Goal: Task Accomplishment & Management: Manage account settings

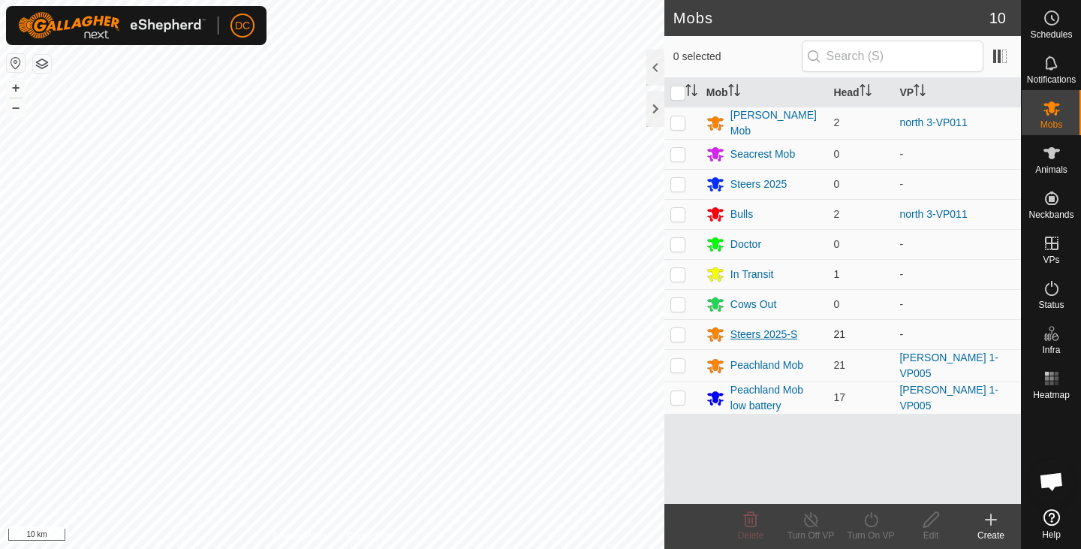
drag, startPoint x: 917, startPoint y: 332, endPoint x: 781, endPoint y: 331, distance: 135.9
click at [781, 331] on tr "Steers 2025-S 21 -" at bounding box center [843, 334] width 357 height 30
click at [781, 331] on div "Steers 2025-S" at bounding box center [765, 335] width 68 height 16
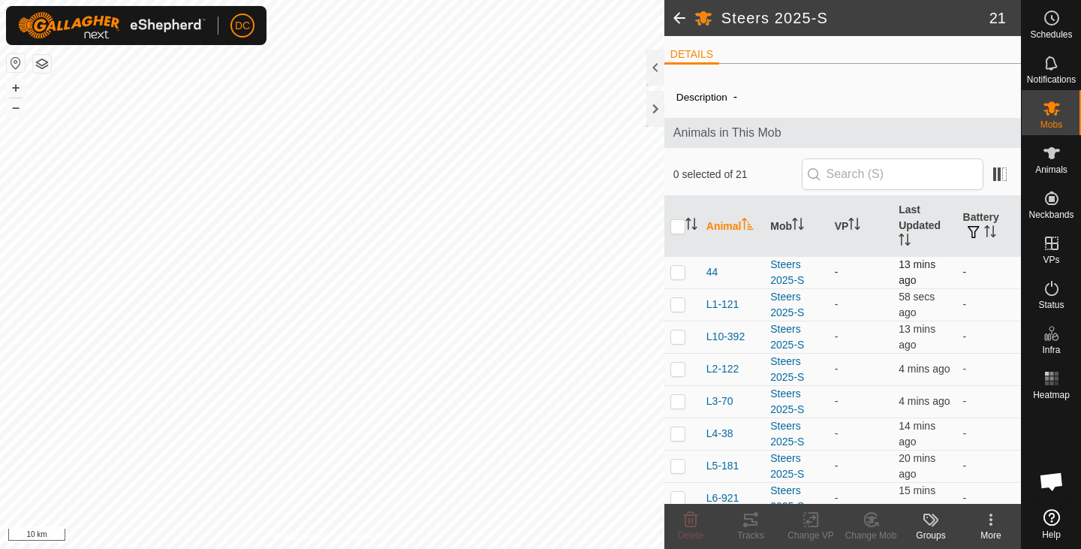
click at [674, 279] on td at bounding box center [683, 272] width 36 height 32
checkbox input "true"
click at [1048, 165] on div "Animals" at bounding box center [1051, 157] width 59 height 45
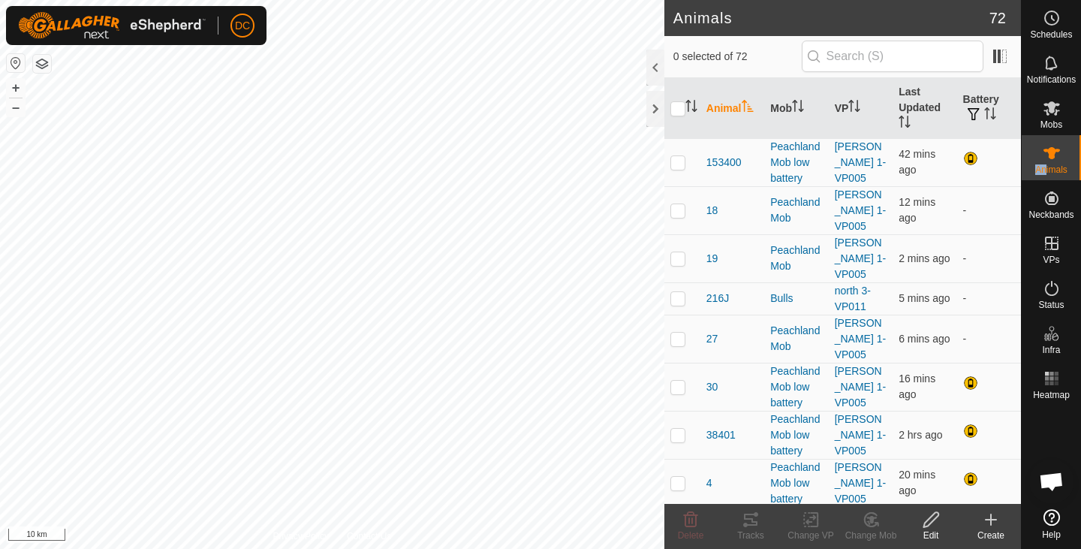
click at [991, 523] on icon at bounding box center [991, 519] width 0 height 11
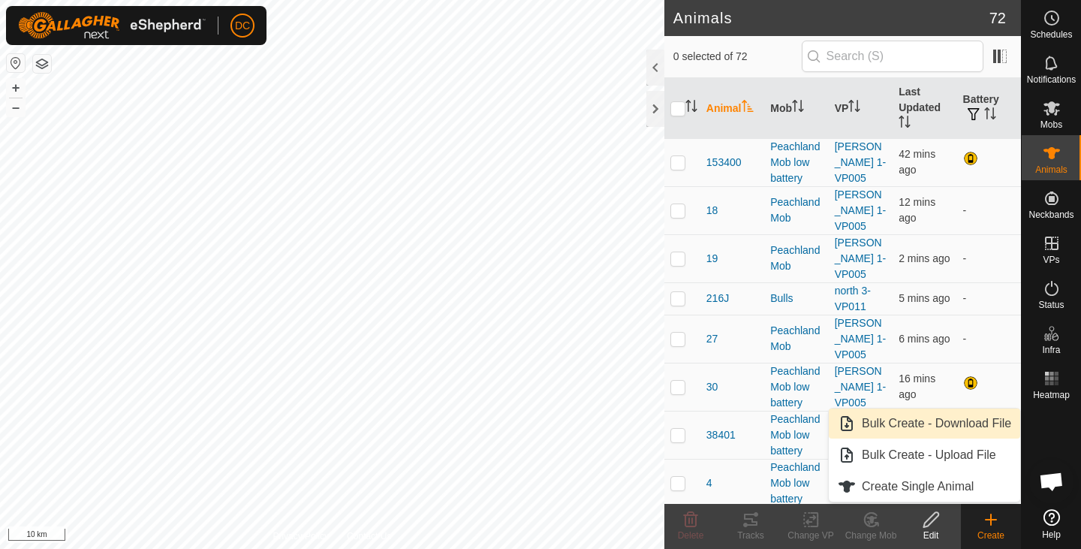
click at [949, 427] on link "Bulk Create - Download File" at bounding box center [925, 424] width 192 height 30
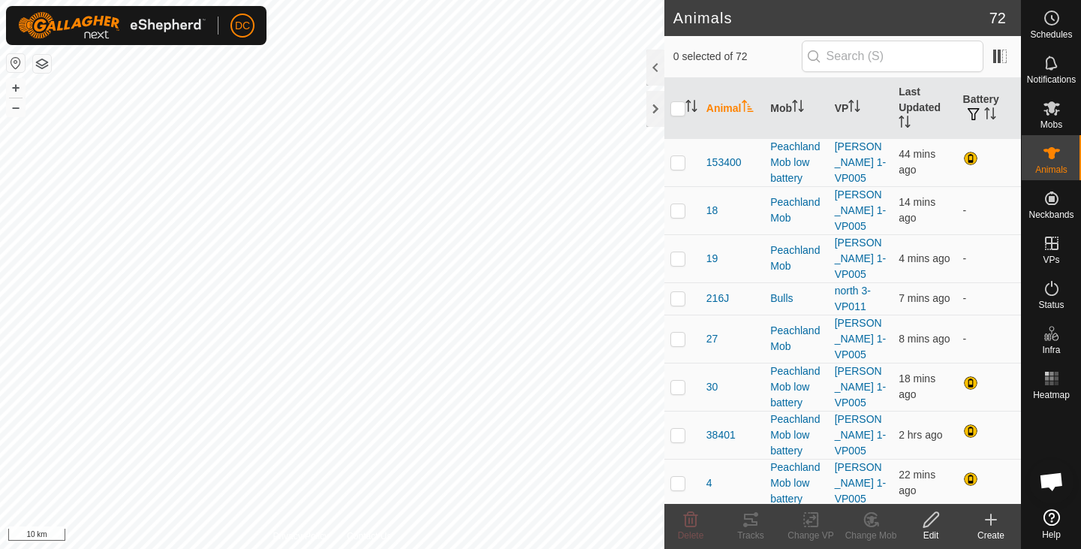
click at [989, 525] on icon at bounding box center [991, 520] width 18 height 18
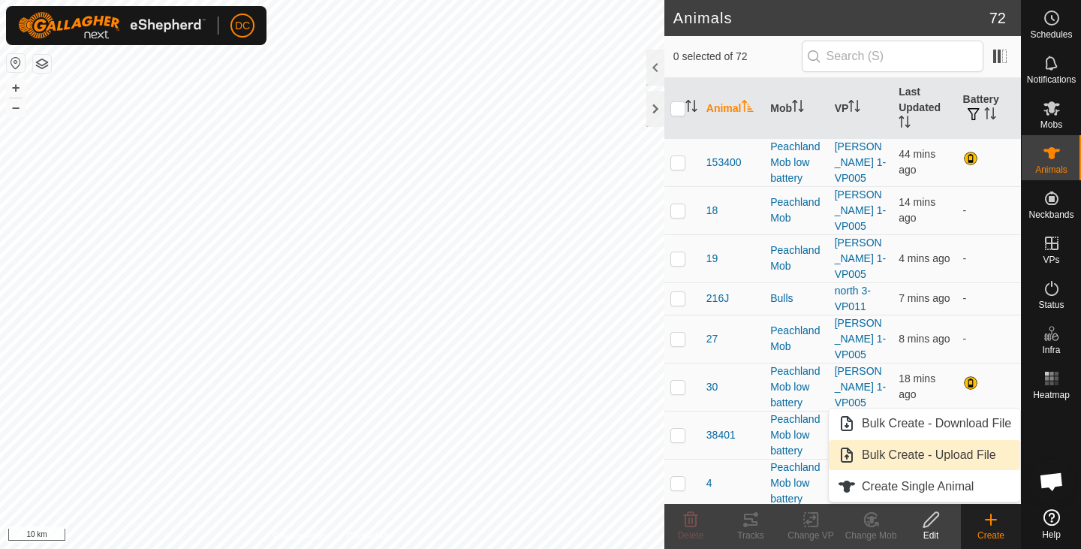
click at [967, 462] on link "Bulk Create - Upload File" at bounding box center [925, 455] width 192 height 30
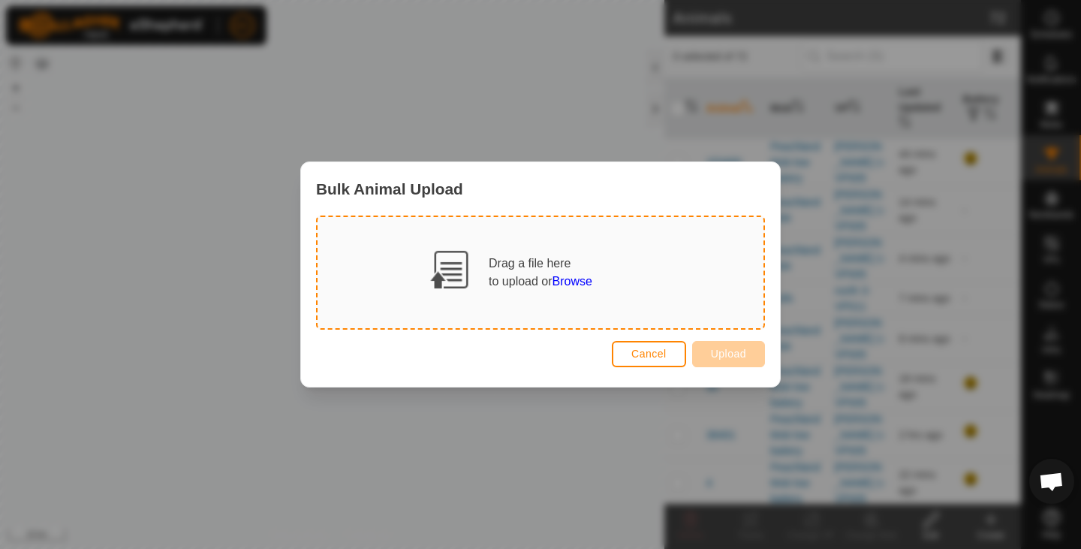
click at [575, 289] on div "to upload or Browse" at bounding box center [541, 282] width 104 height 18
click at [570, 275] on span "Browse" at bounding box center [573, 281] width 40 height 13
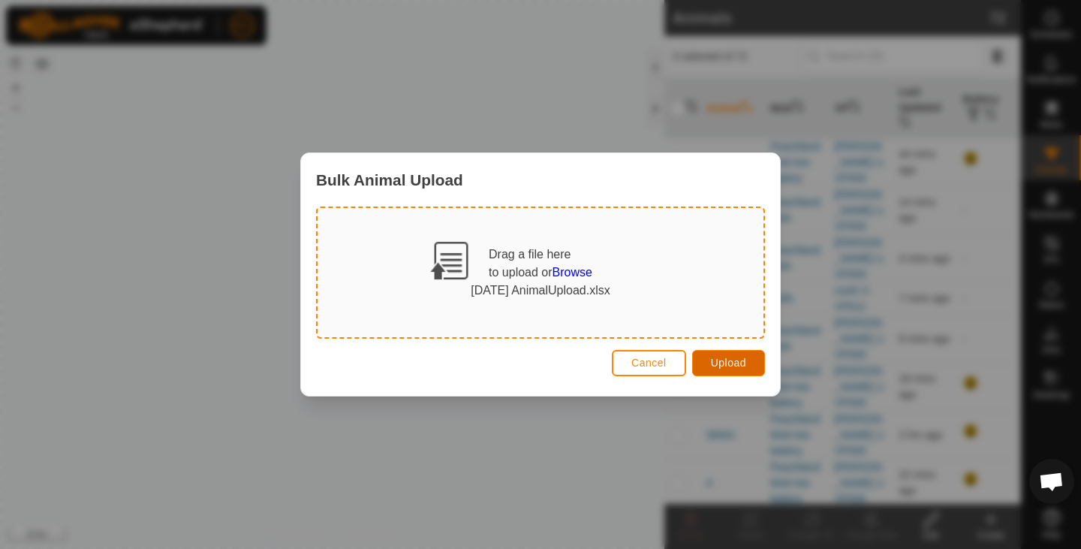
click at [726, 366] on span "Upload" at bounding box center [728, 363] width 35 height 12
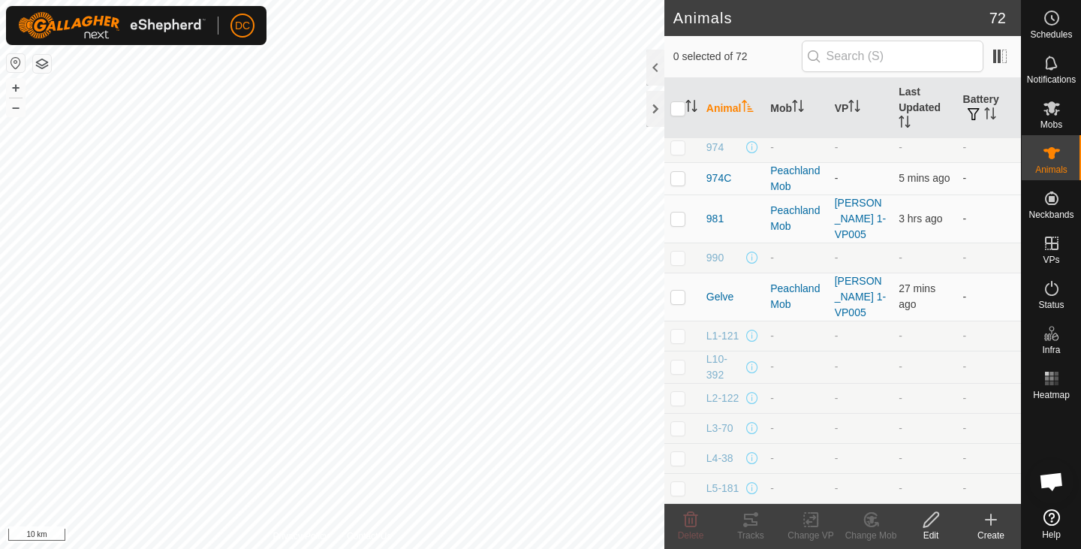
scroll to position [2167, 0]
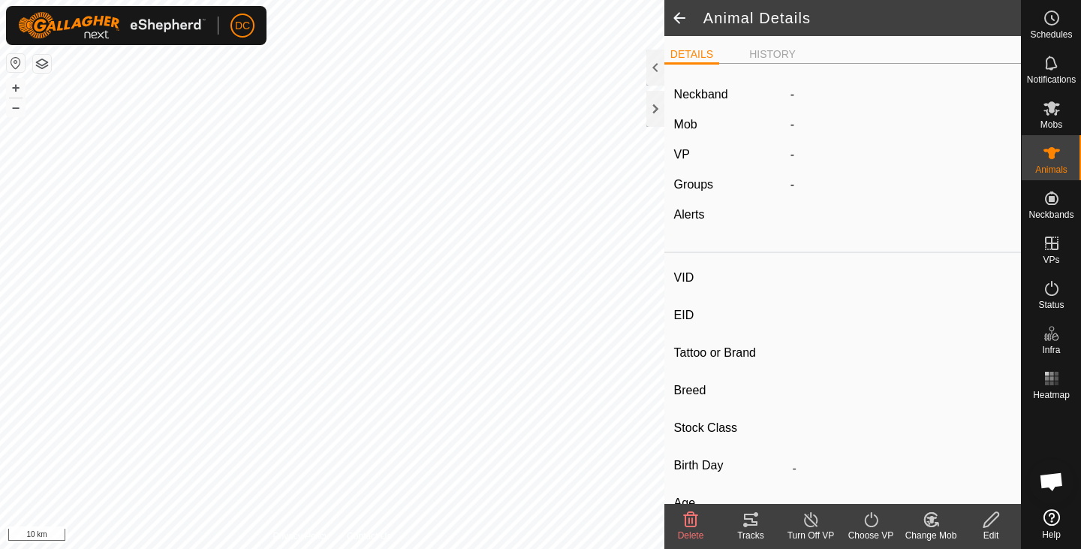
type input "N6-9"
type input "[CREDIT_CARD_NUMBER]"
type input "-"
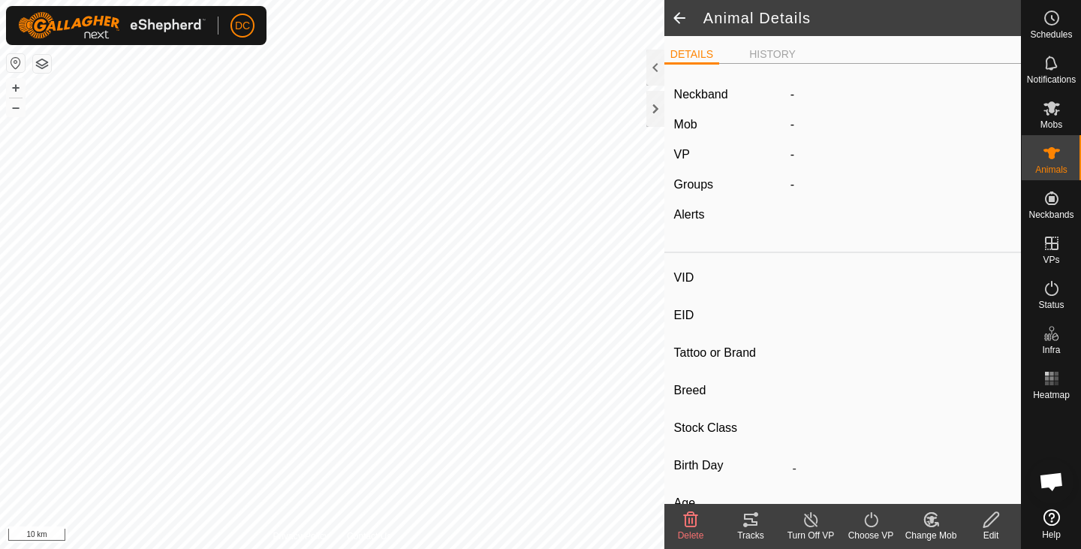
type input "356 kg"
type input "-"
click at [796, 92] on div "-" at bounding box center [901, 95] width 233 height 18
click at [994, 518] on icon at bounding box center [991, 519] width 15 height 15
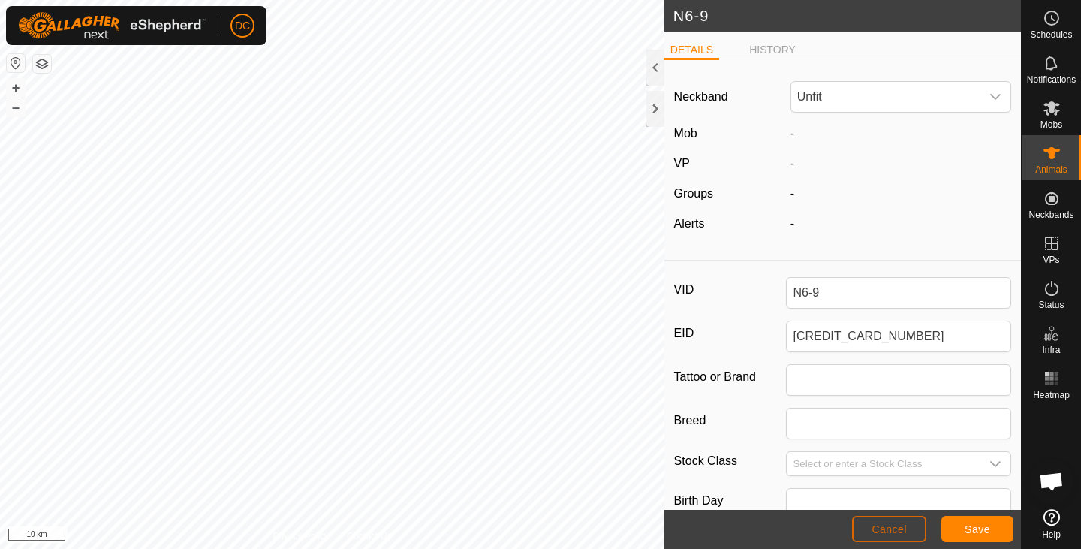
click at [891, 524] on span "Cancel" at bounding box center [889, 529] width 35 height 12
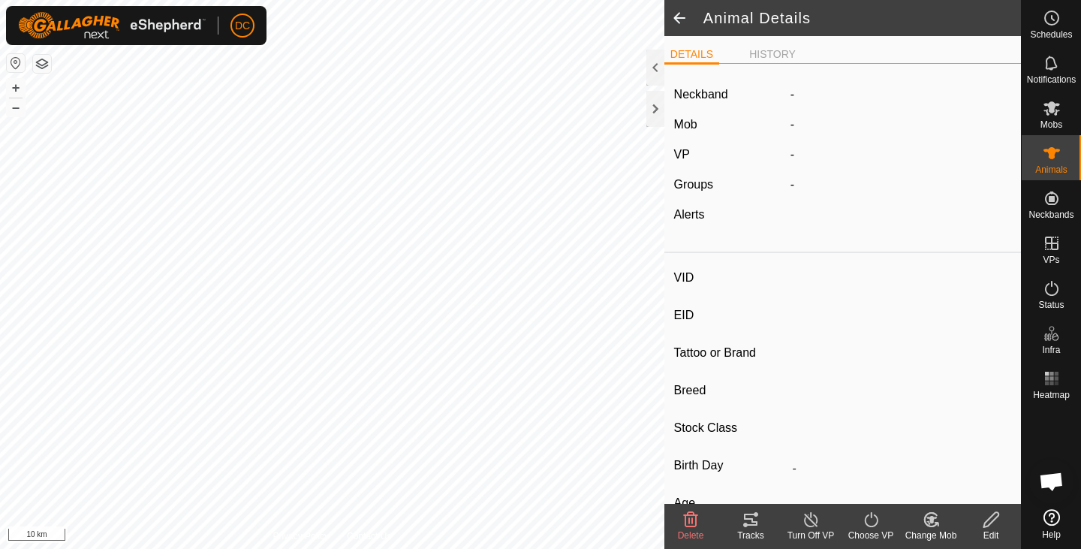
type input "N6-9"
type input "[CREDIT_CARD_NUMBER]"
type input "-"
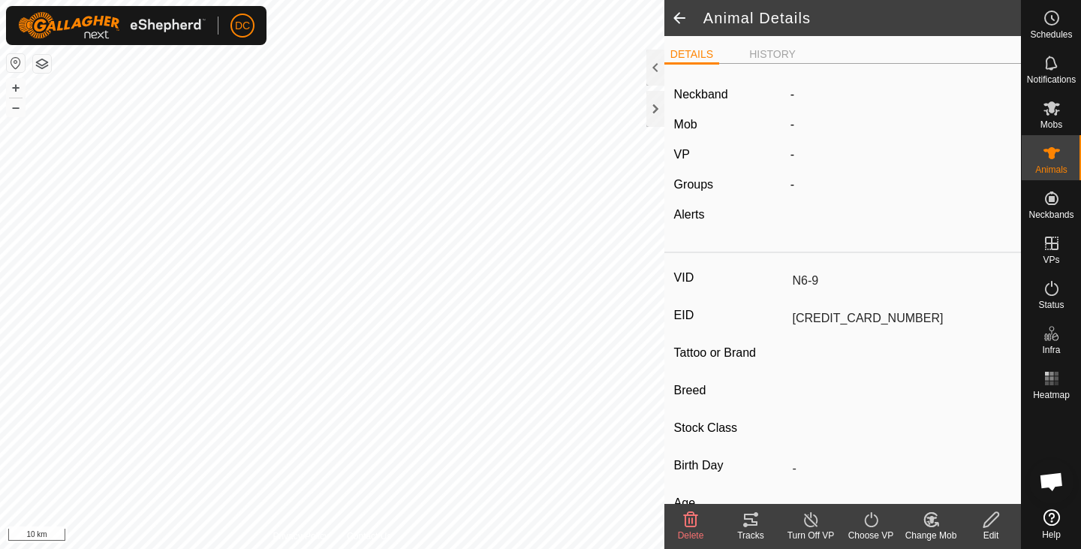
type input "356 kg"
type input "-"
drag, startPoint x: 655, startPoint y: 96, endPoint x: 41, endPoint y: 62, distance: 614.5
click at [41, 62] on button "button" at bounding box center [42, 64] width 18 height 18
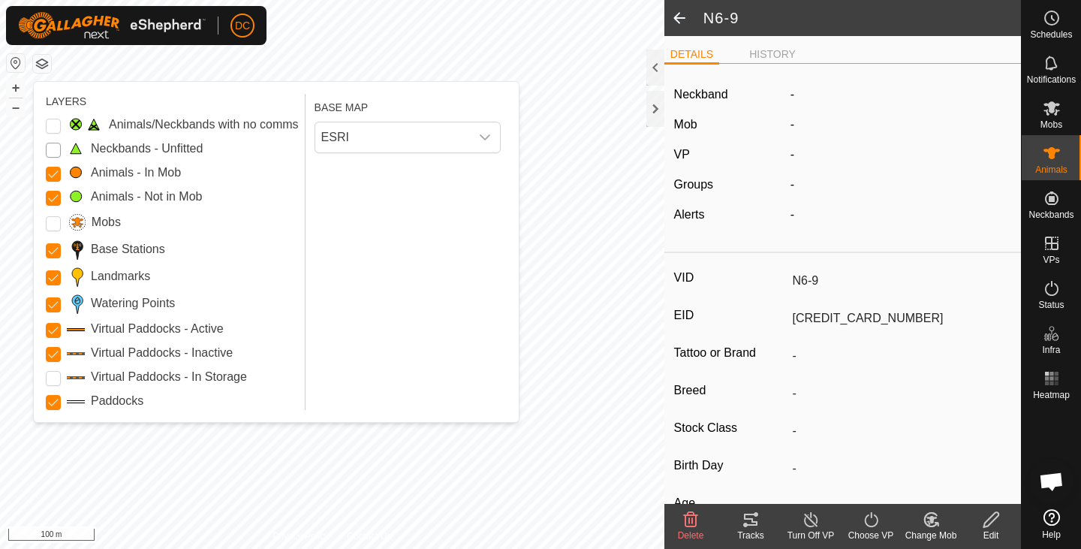
click at [53, 149] on Unfitted "Neckbands - Unfitted" at bounding box center [53, 150] width 15 height 15
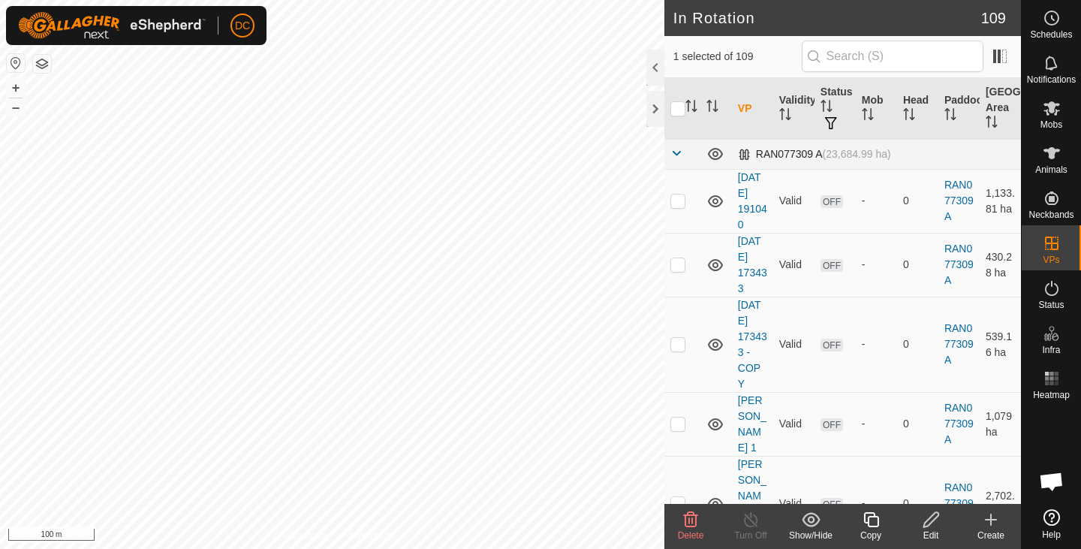
checkbox input "false"
checkbox input "true"
click at [1048, 157] on icon at bounding box center [1052, 153] width 18 height 18
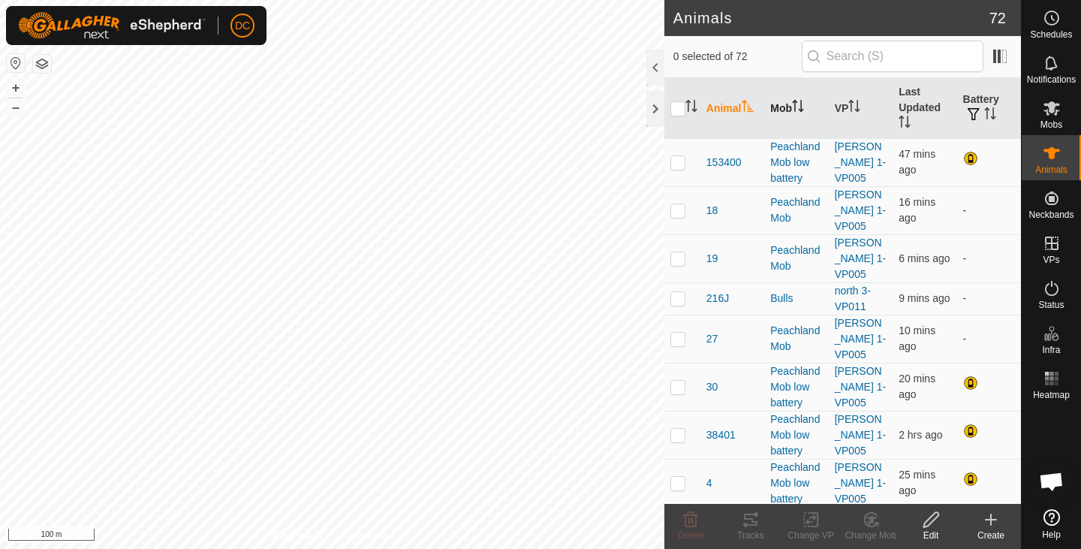
click at [798, 111] on icon "Activate to sort" at bounding box center [798, 106] width 12 height 12
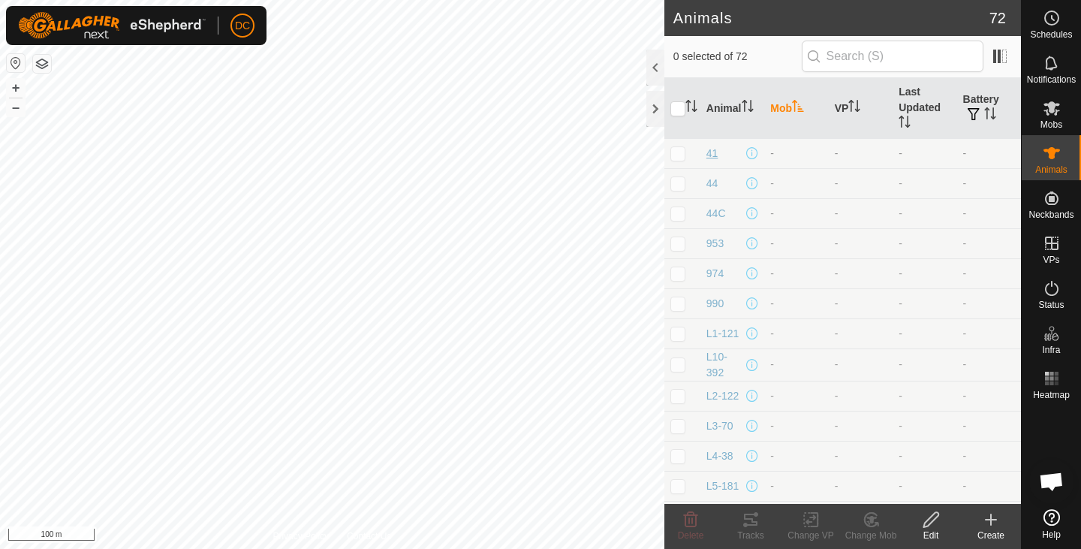
click at [711, 154] on span "41" at bounding box center [713, 154] width 12 height 16
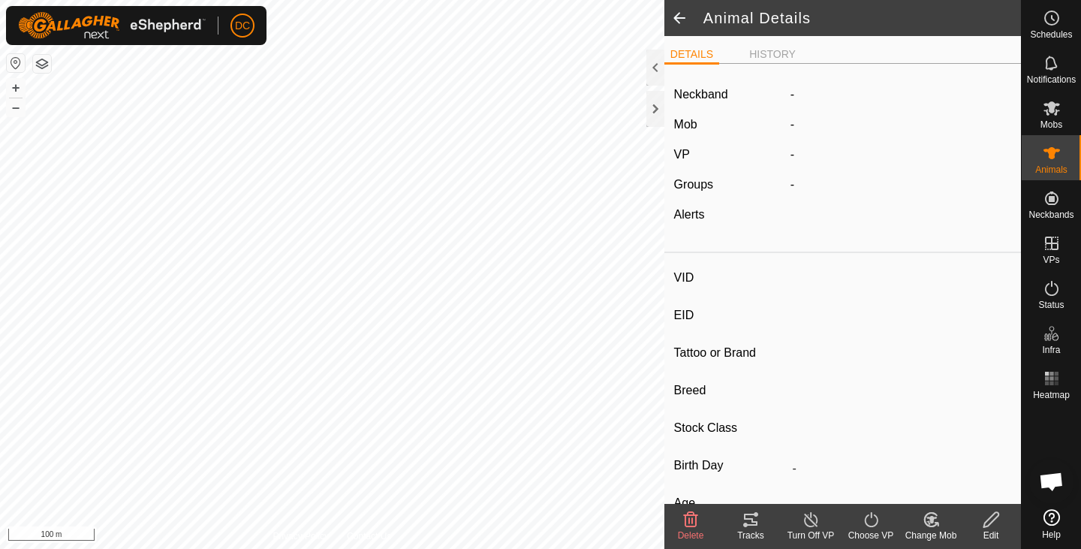
type input "41"
type input "124000183834022"
type input "-"
type input "STEER"
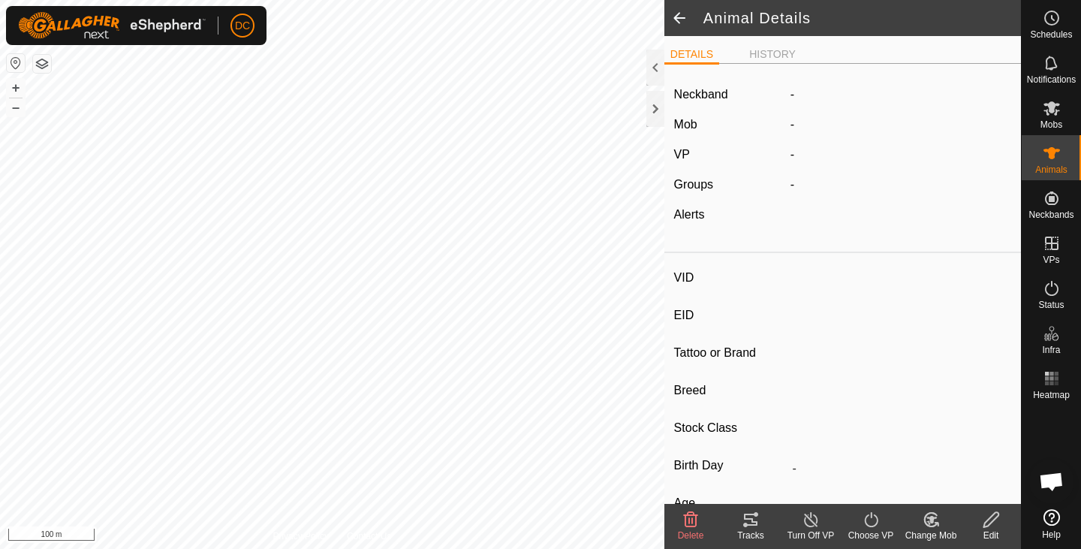
type input "606 kg"
type input "-"
click at [772, 52] on li "HISTORY" at bounding box center [772, 56] width 59 height 18
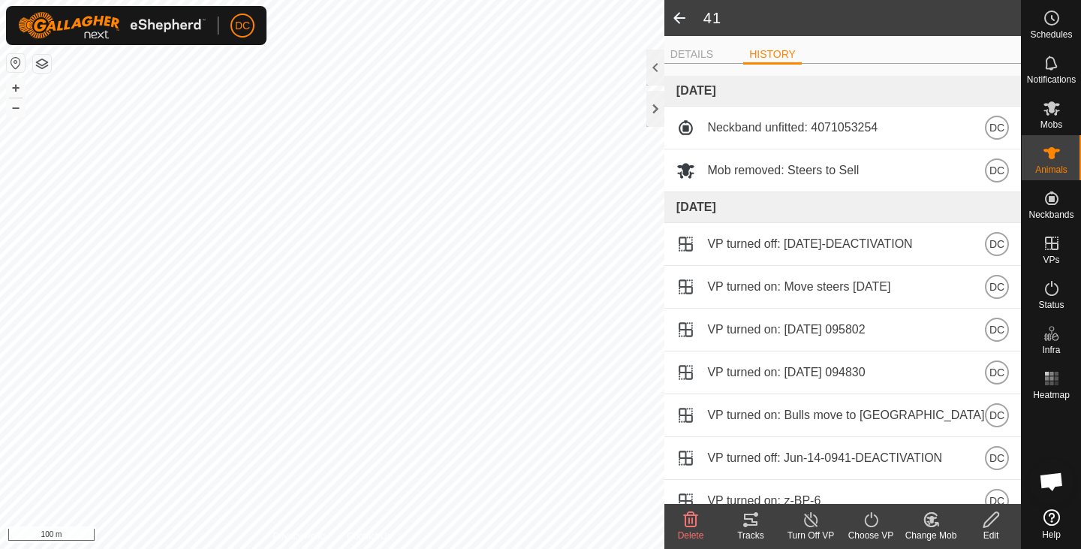
click at [683, 18] on span at bounding box center [680, 18] width 30 height 36
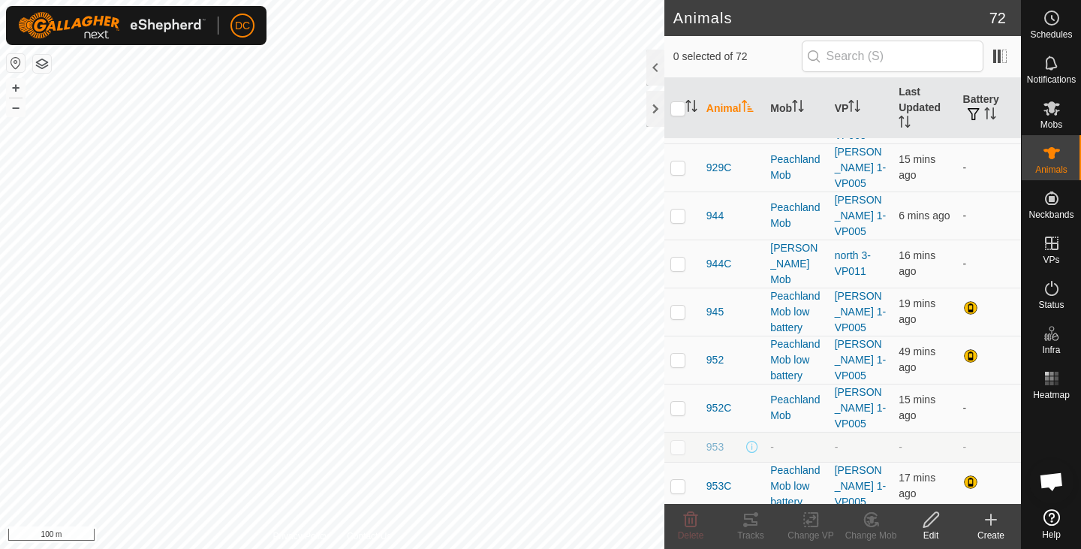
scroll to position [1353, 0]
